Goal: Information Seeking & Learning: Learn about a topic

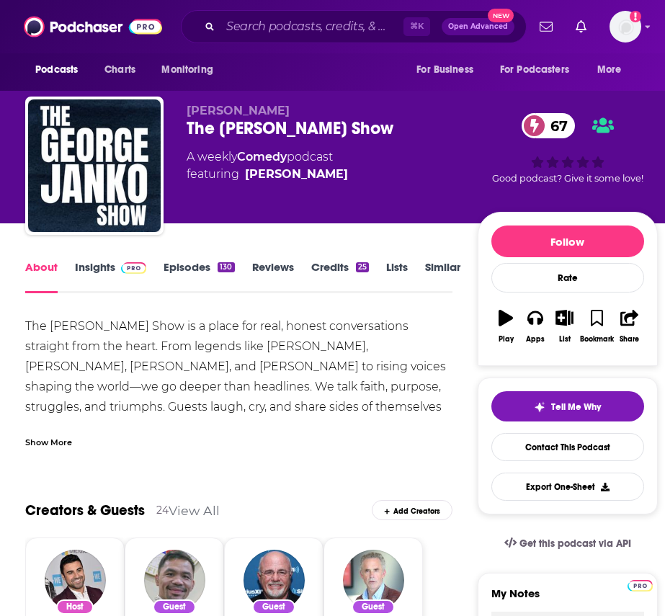
click at [65, 442] on div "Show More" at bounding box center [48, 441] width 47 height 14
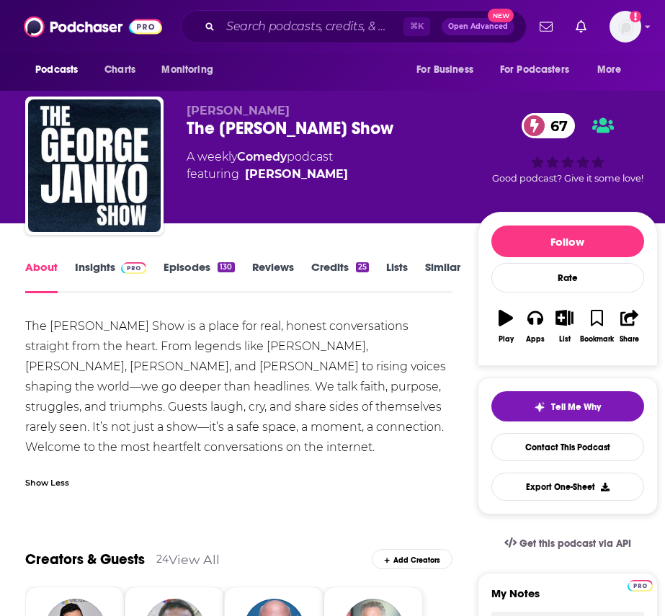
drag, startPoint x: 44, startPoint y: 326, endPoint x: 278, endPoint y: 452, distance: 266.0
copy div "The George Janko Show is a place for real, honest conversations straight from t…"
click at [117, 275] on link "Insights" at bounding box center [110, 276] width 71 height 33
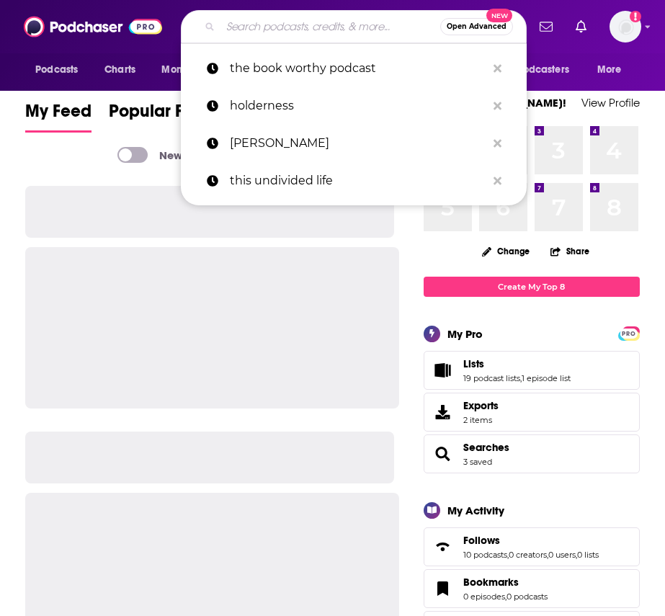
click at [292, 24] on input "Search podcasts, credits, & more..." at bounding box center [330, 26] width 220 height 23
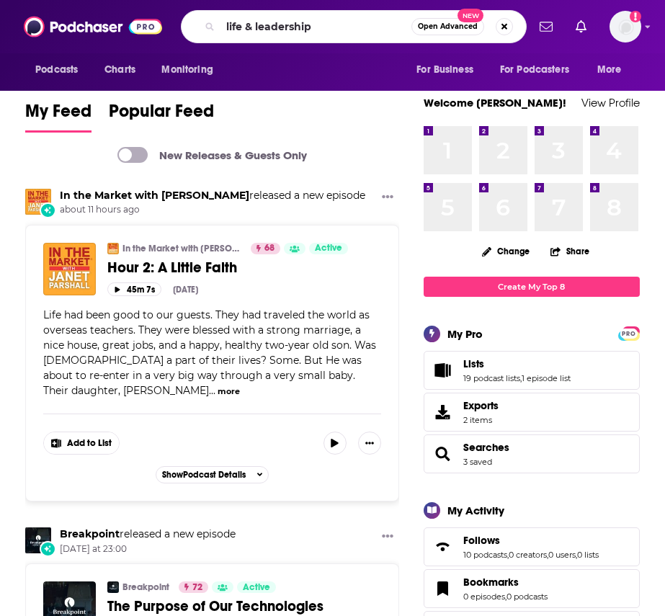
type input "life & leadership"
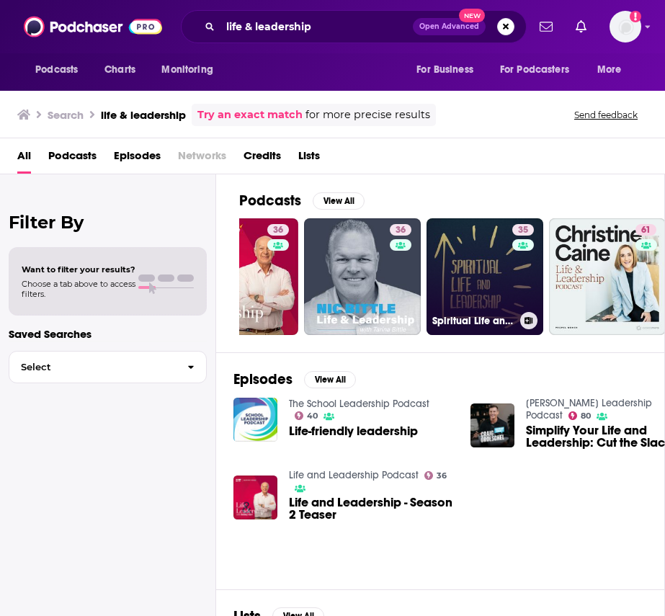
scroll to position [0, 84]
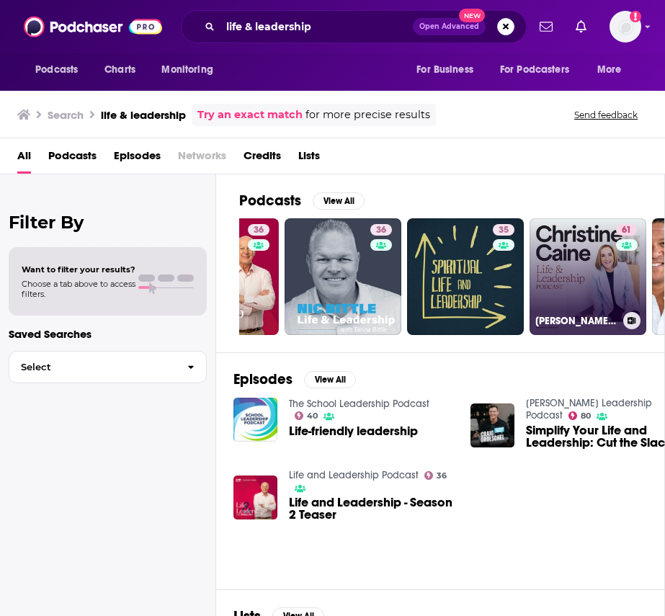
click at [542, 233] on link "61 [PERSON_NAME] Life & Leadership Podcast with Propel Women" at bounding box center [588, 276] width 117 height 117
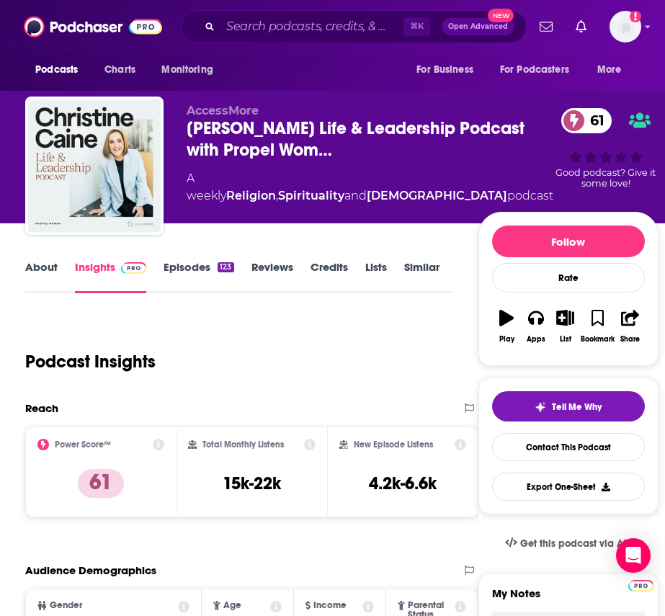
click at [50, 289] on link "About" at bounding box center [41, 276] width 32 height 33
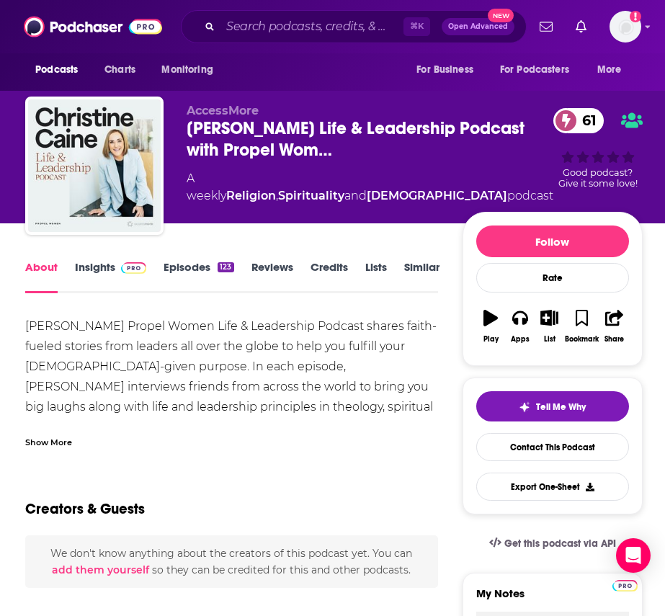
click at [63, 442] on div "Show More" at bounding box center [48, 441] width 47 height 14
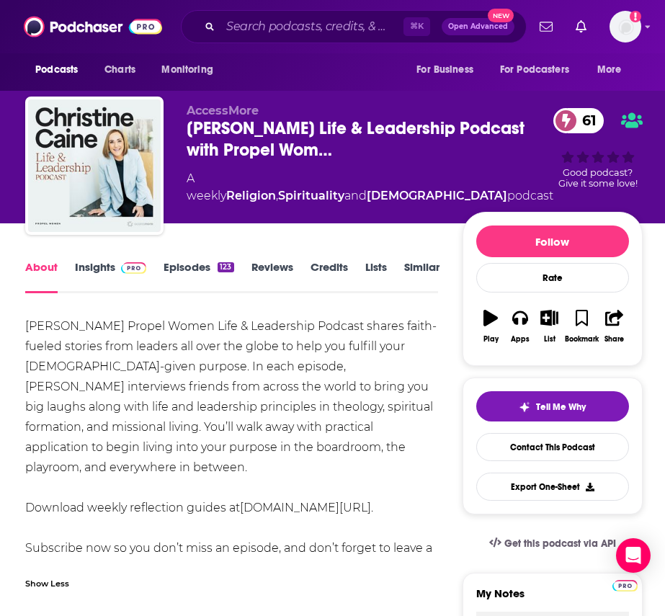
drag, startPoint x: 23, startPoint y: 323, endPoint x: 316, endPoint y: 540, distance: 364.6
copy div "[PERSON_NAME] Propel Women Life & Leadership Podcast shares faith-fueled storie…"
click at [190, 289] on link "Episodes 123" at bounding box center [199, 276] width 70 height 33
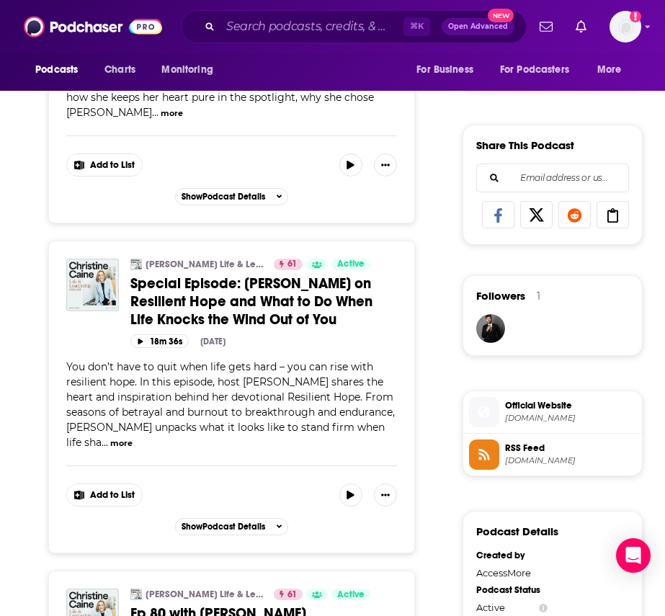
scroll to position [821, 0]
